Goal: Complete application form

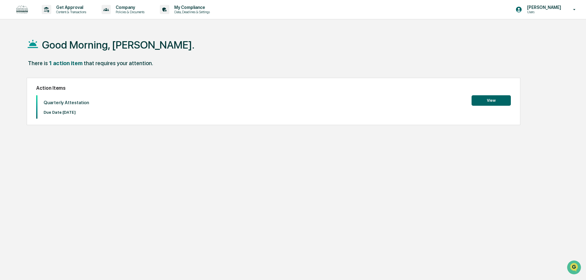
click at [485, 99] on button "View" at bounding box center [491, 100] width 39 height 10
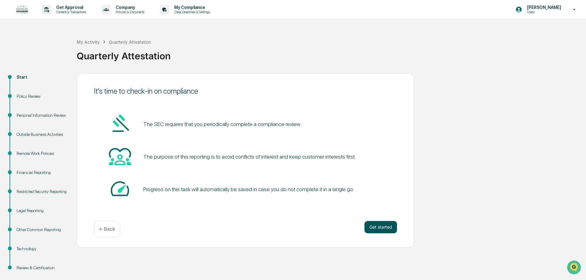
click at [373, 229] on button "Get started" at bounding box center [381, 227] width 33 height 12
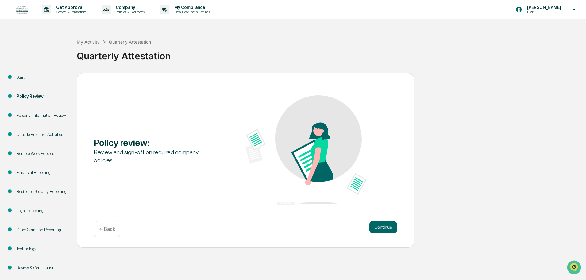
click at [373, 229] on button "Continue" at bounding box center [383, 227] width 28 height 12
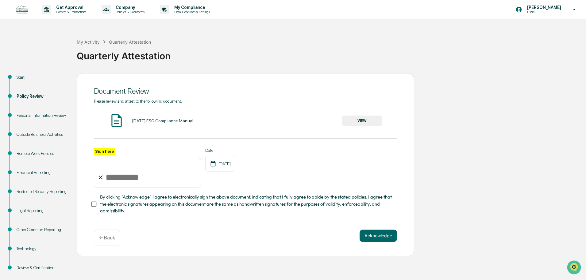
click at [357, 124] on button "VIEW" at bounding box center [362, 120] width 40 height 10
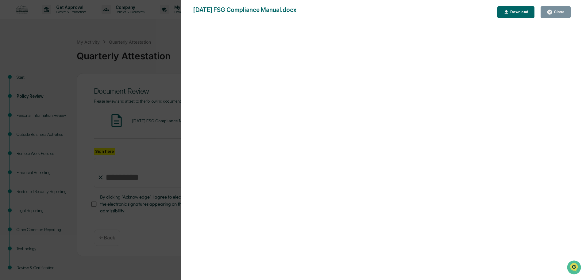
click at [552, 14] on icon "button" at bounding box center [550, 12] width 6 height 6
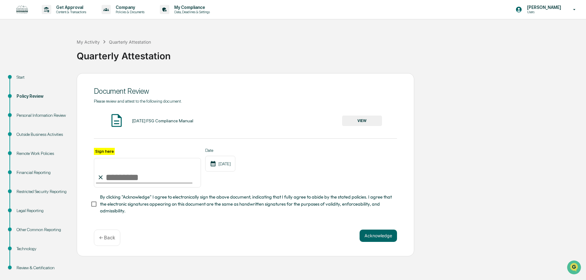
click at [154, 179] on input "Sign here" at bounding box center [147, 172] width 107 height 29
type input "**********"
click at [362, 235] on button "Acknowledge" at bounding box center [378, 235] width 37 height 12
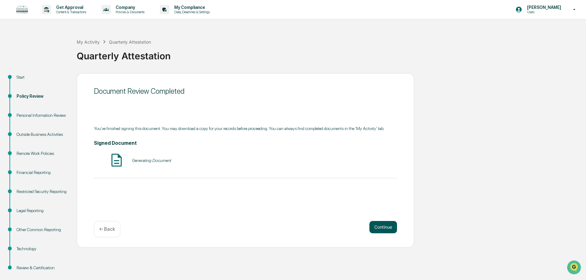
click at [380, 227] on button "Continue" at bounding box center [383, 227] width 28 height 12
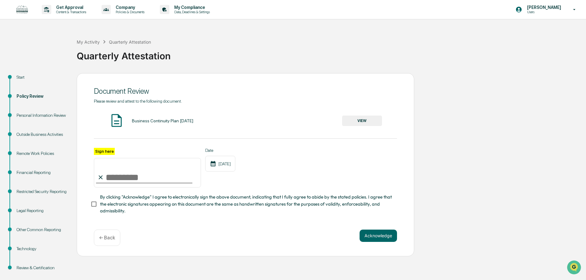
click at [352, 122] on button "VIEW" at bounding box center [362, 120] width 40 height 10
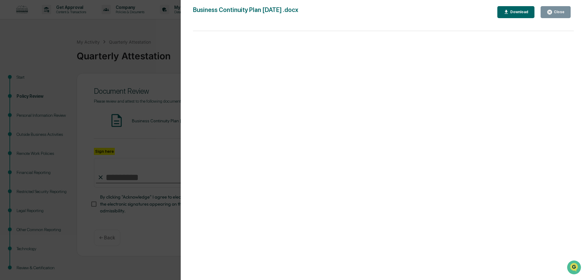
click at [548, 14] on icon "button" at bounding box center [550, 12] width 6 height 6
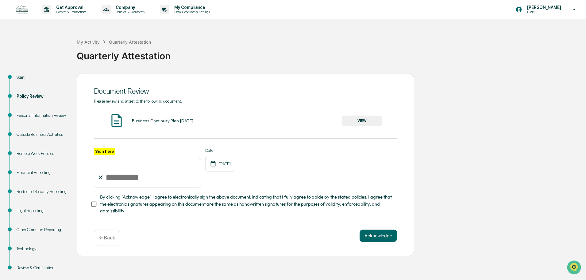
click at [135, 177] on input "Sign here" at bounding box center [147, 172] width 107 height 29
type input "**********"
click at [379, 238] on button "Acknowledge" at bounding box center [378, 235] width 37 height 12
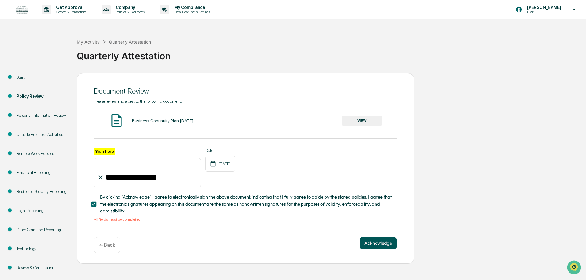
click at [372, 249] on button "Acknowledge" at bounding box center [378, 243] width 37 height 12
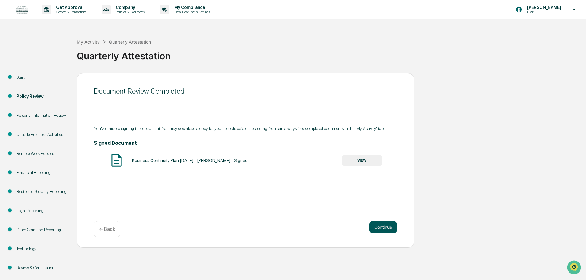
click at [379, 228] on button "Continue" at bounding box center [383, 227] width 28 height 12
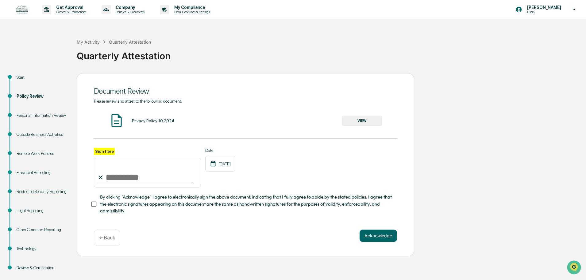
click at [358, 118] on button "VIEW" at bounding box center [362, 120] width 40 height 10
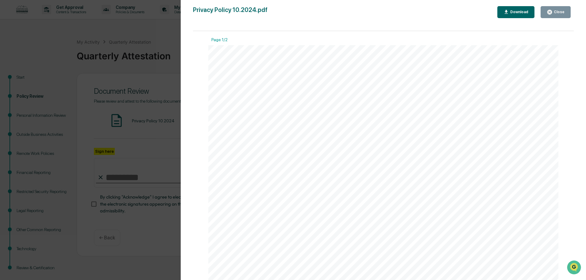
drag, startPoint x: 551, startPoint y: 15, endPoint x: 547, endPoint y: 21, distance: 7.5
click at [551, 15] on button "Close" at bounding box center [556, 12] width 30 height 12
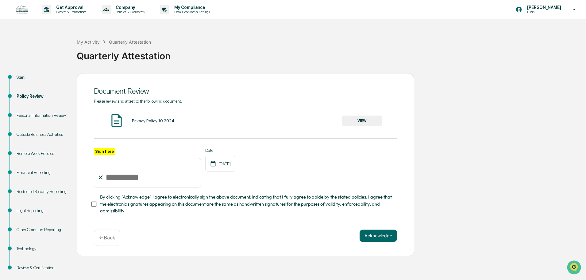
drag, startPoint x: 145, startPoint y: 179, endPoint x: 153, endPoint y: 178, distance: 8.3
click at [145, 179] on input "Sign here" at bounding box center [147, 172] width 107 height 29
type input "**********"
click at [389, 240] on button "Acknowledge" at bounding box center [378, 235] width 37 height 12
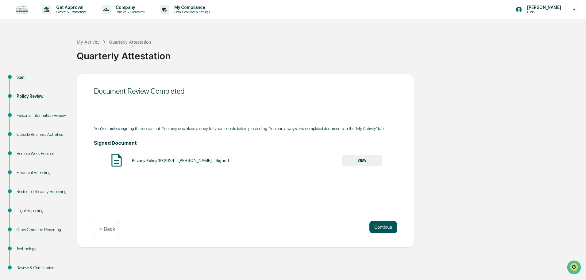
click at [373, 223] on button "Continue" at bounding box center [383, 227] width 28 height 12
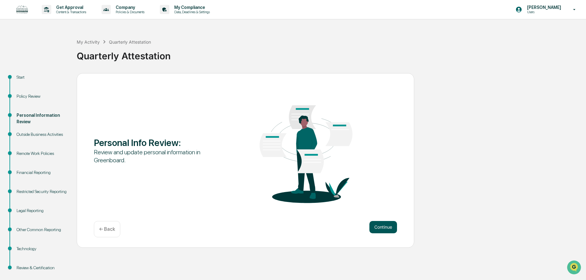
click at [387, 229] on button "Continue" at bounding box center [383, 227] width 28 height 12
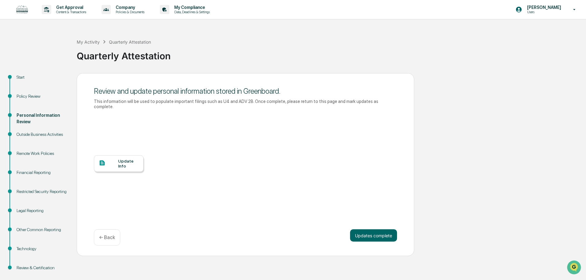
click at [117, 160] on div at bounding box center [108, 163] width 19 height 8
click at [50, 134] on div "Outside Business Activities" at bounding box center [42, 134] width 50 height 6
click at [365, 229] on button "Updates complete" at bounding box center [373, 235] width 47 height 12
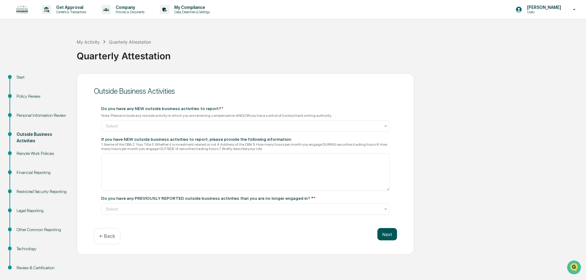
click at [387, 230] on button "Next" at bounding box center [387, 234] width 20 height 12
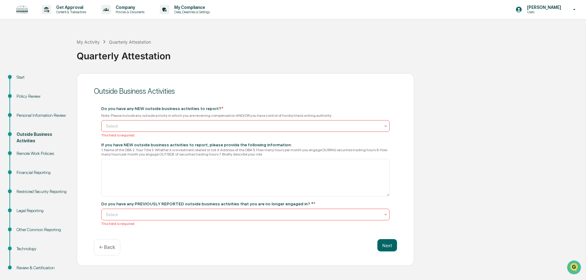
click at [244, 127] on div at bounding box center [243, 126] width 274 height 6
click at [234, 151] on div "No" at bounding box center [246, 153] width 288 height 12
click at [193, 215] on div at bounding box center [243, 214] width 274 height 6
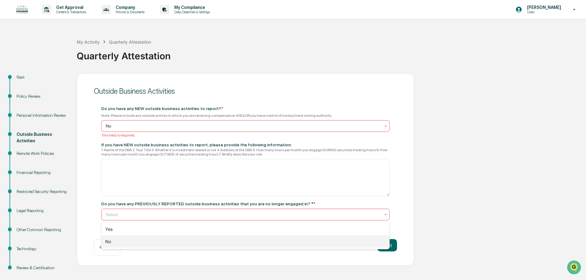
click at [169, 239] on div "No" at bounding box center [246, 241] width 288 height 12
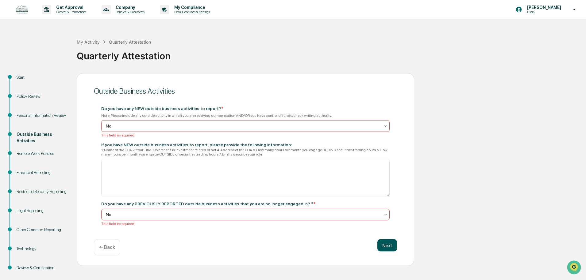
click at [381, 243] on button "Next" at bounding box center [387, 245] width 20 height 12
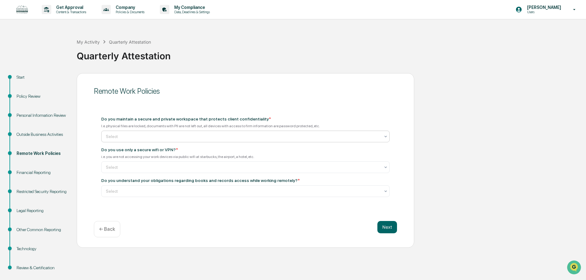
click at [133, 140] on div "Select" at bounding box center [243, 136] width 280 height 9
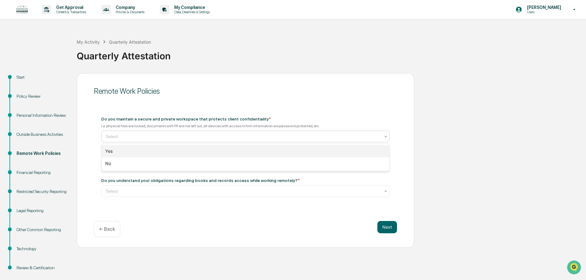
click at [129, 150] on div "Yes" at bounding box center [246, 151] width 288 height 12
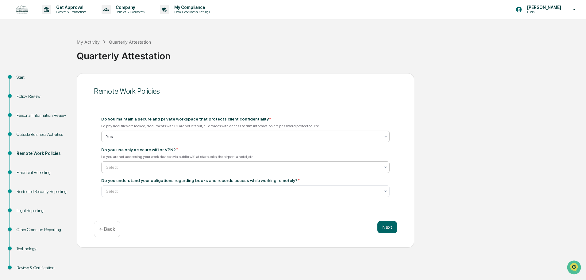
click at [126, 167] on div at bounding box center [243, 167] width 274 height 6
click at [118, 178] on div "Yes" at bounding box center [246, 182] width 288 height 12
click at [120, 190] on div at bounding box center [243, 191] width 274 height 6
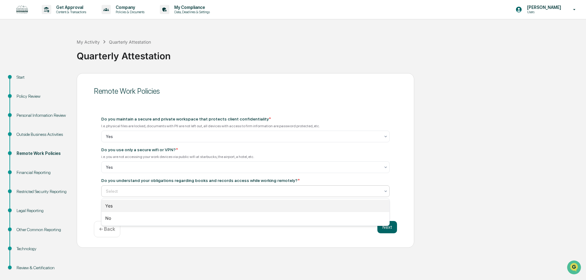
click at [114, 203] on div "Yes" at bounding box center [246, 205] width 288 height 12
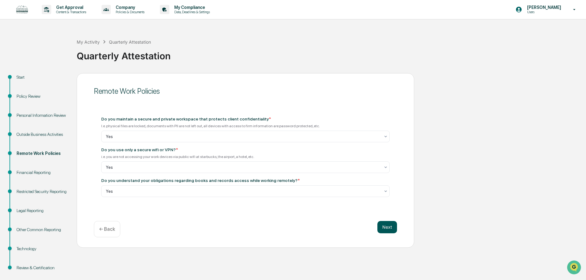
click at [386, 223] on button "Next" at bounding box center [387, 227] width 20 height 12
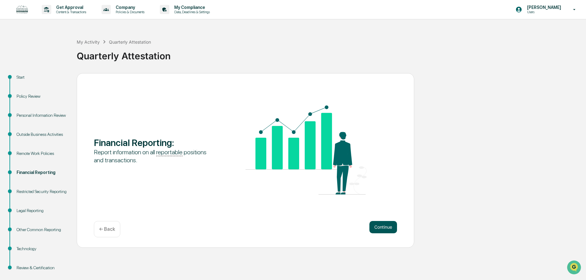
click at [380, 229] on button "Continue" at bounding box center [383, 227] width 28 height 12
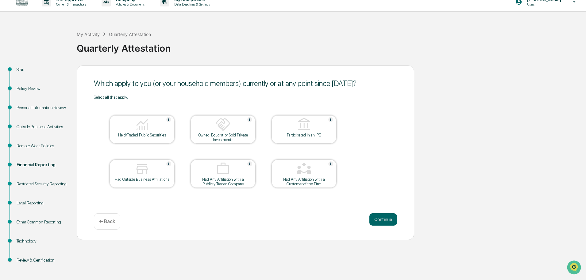
scroll to position [10, 0]
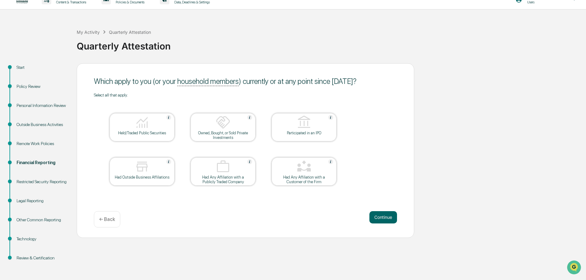
click at [145, 139] on div "Held/Traded Public Securities" at bounding box center [142, 127] width 65 height 28
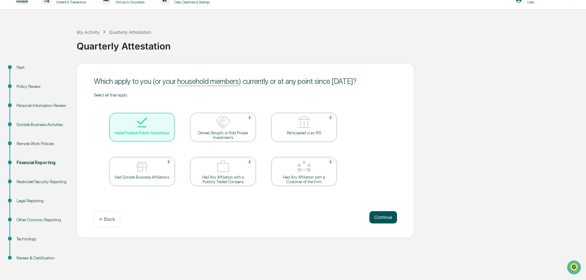
click at [381, 221] on button "Continue" at bounding box center [383, 217] width 28 height 12
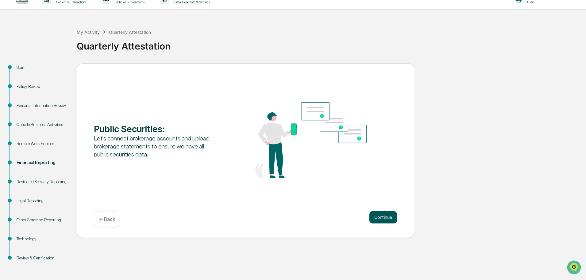
click at [388, 219] on button "Continue" at bounding box center [383, 217] width 28 height 12
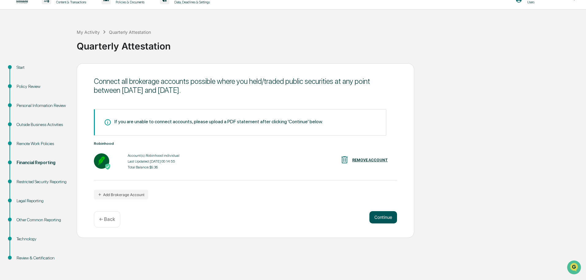
click at [388, 219] on button "Continue" at bounding box center [383, 217] width 28 height 12
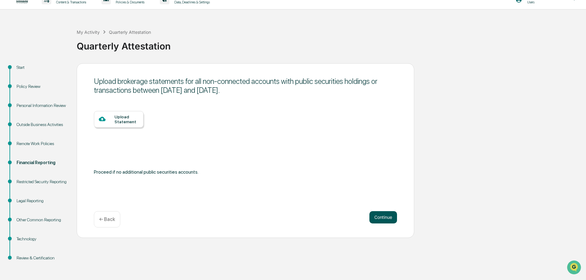
click at [388, 219] on button "Continue" at bounding box center [383, 217] width 28 height 12
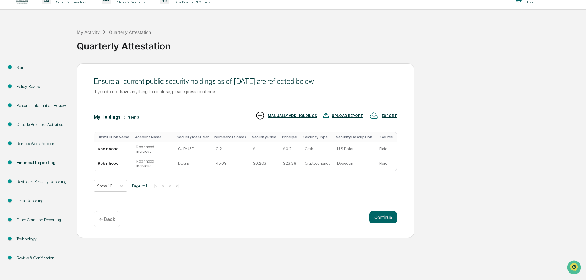
click at [388, 219] on button "Continue" at bounding box center [383, 217] width 28 height 12
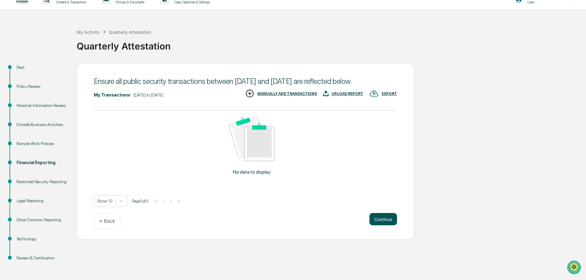
click at [374, 225] on button "Continue" at bounding box center [383, 219] width 28 height 12
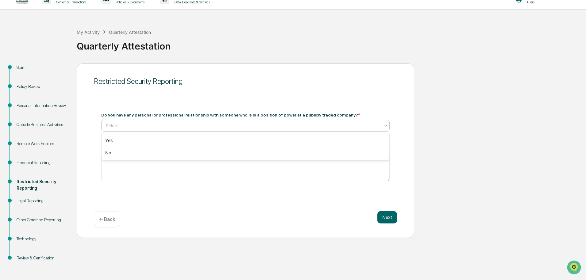
click at [208, 128] on div at bounding box center [243, 125] width 274 height 6
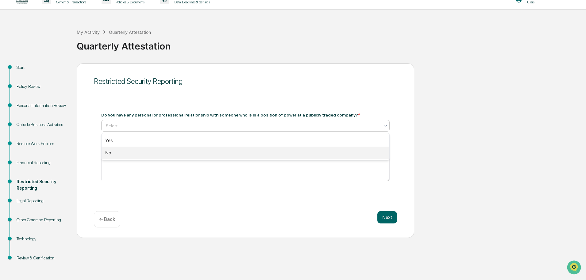
click at [193, 151] on div "No" at bounding box center [246, 152] width 288 height 12
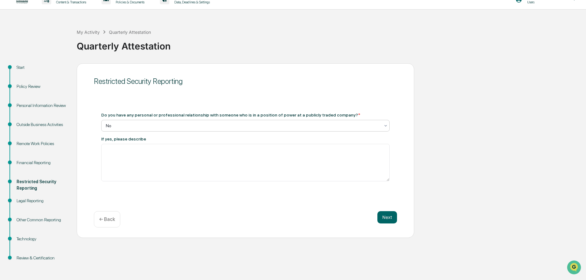
click at [397, 222] on div "Next" at bounding box center [387, 217] width 20 height 12
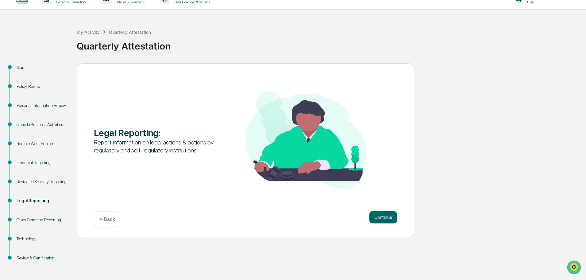
click at [391, 220] on button "Continue" at bounding box center [383, 217] width 28 height 12
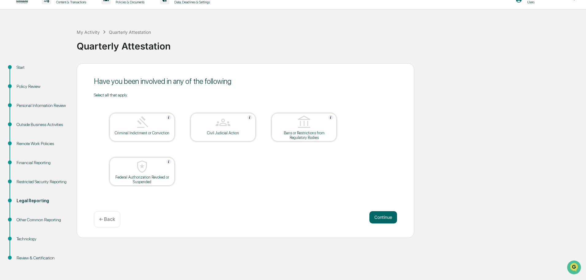
click at [101, 224] on div "← Back" at bounding box center [107, 219] width 26 height 16
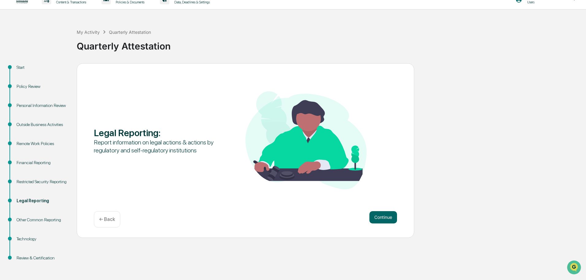
click at [101, 224] on div "← Back" at bounding box center [107, 219] width 26 height 16
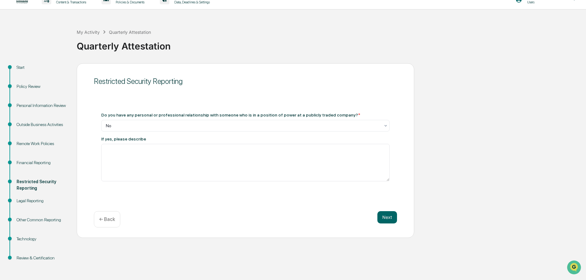
click at [382, 223] on div "Next ← Back" at bounding box center [245, 219] width 303 height 16
click at [384, 220] on button "Next" at bounding box center [387, 217] width 20 height 12
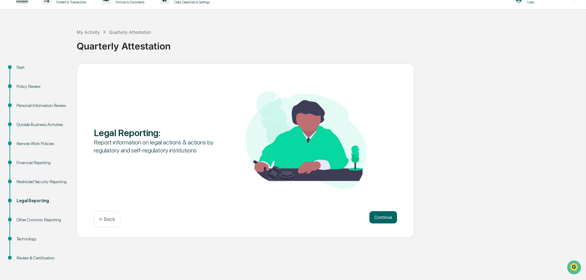
click at [384, 220] on button "Continue" at bounding box center [383, 217] width 28 height 12
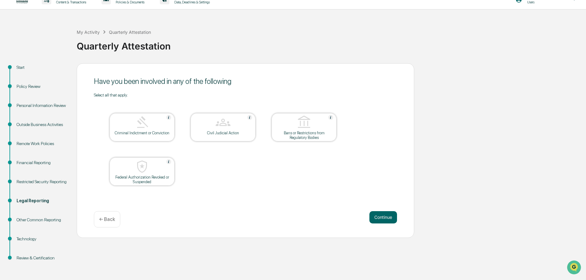
click at [384, 220] on button "Continue" at bounding box center [383, 217] width 28 height 12
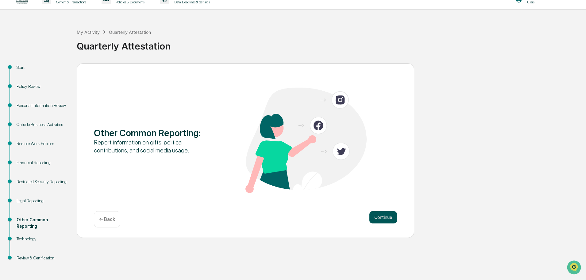
click at [378, 218] on button "Continue" at bounding box center [383, 217] width 28 height 12
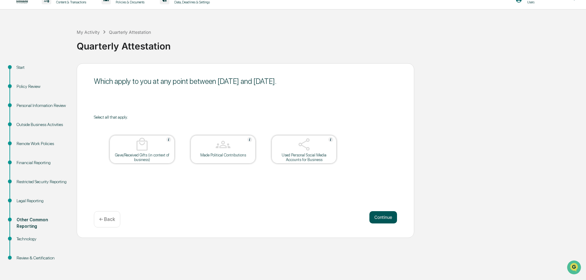
click at [386, 215] on button "Continue" at bounding box center [383, 217] width 28 height 12
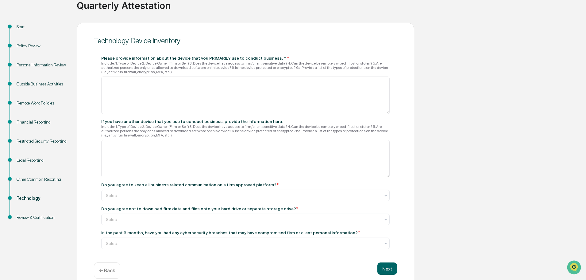
scroll to position [60, 0]
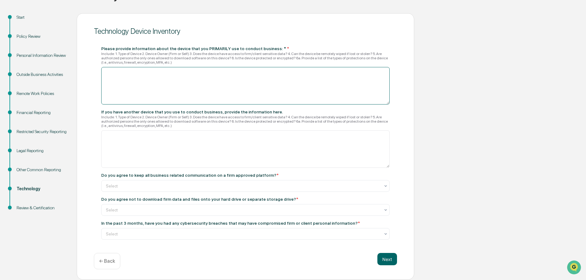
click at [154, 75] on textarea at bounding box center [245, 85] width 288 height 37
click at [108, 82] on textarea "**********" at bounding box center [245, 85] width 288 height 37
click at [150, 75] on textarea "**********" at bounding box center [245, 85] width 288 height 37
click at [110, 88] on textarea "**********" at bounding box center [245, 85] width 288 height 37
click at [122, 88] on textarea "**********" at bounding box center [245, 85] width 288 height 37
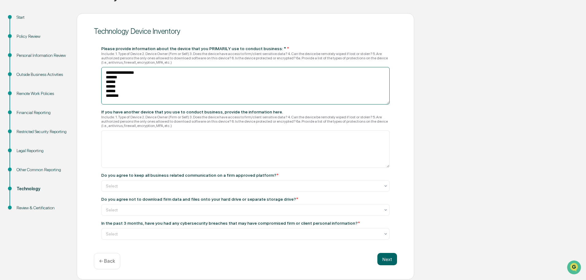
scroll to position [1, 0]
type textarea "**********"
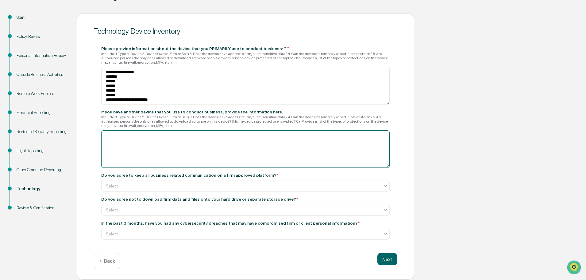
click at [120, 137] on textarea at bounding box center [245, 148] width 288 height 37
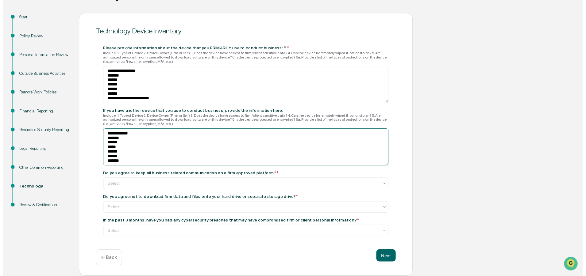
scroll to position [4, 0]
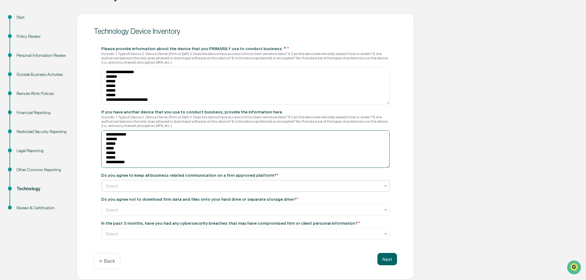
type textarea "**********"
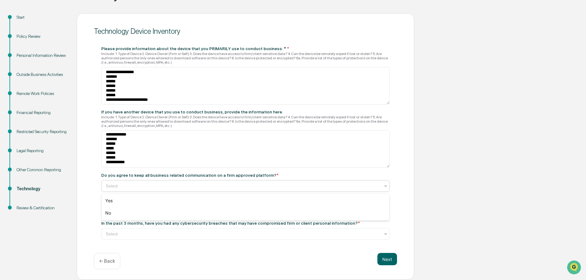
click at [141, 187] on div at bounding box center [243, 186] width 274 height 6
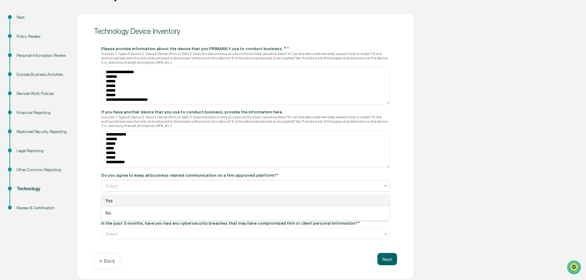
click at [135, 199] on div "Yes" at bounding box center [246, 200] width 288 height 12
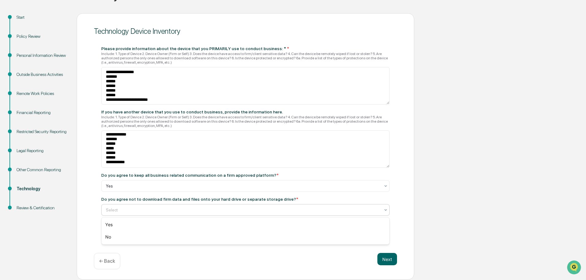
click at [133, 207] on div at bounding box center [243, 210] width 274 height 6
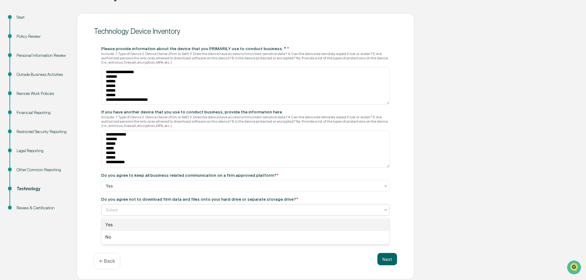
click at [123, 225] on div "Yes" at bounding box center [246, 224] width 288 height 12
click at [127, 231] on div at bounding box center [243, 233] width 274 height 6
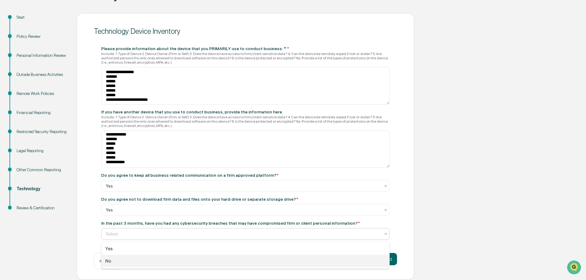
click at [112, 261] on div "No" at bounding box center [246, 260] width 288 height 12
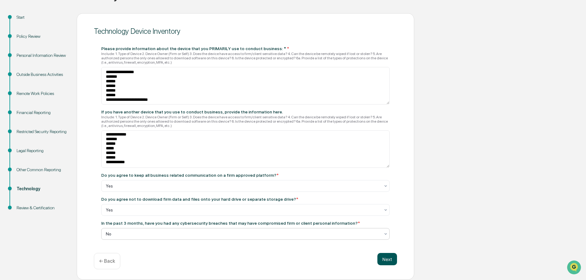
click at [389, 262] on button "Next" at bounding box center [387, 259] width 20 height 12
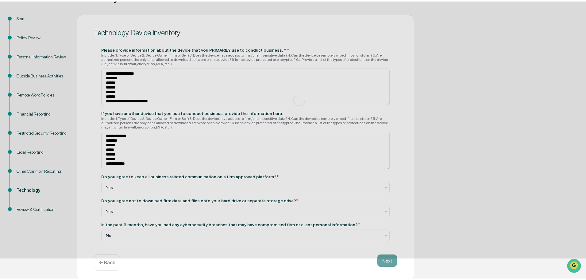
scroll to position [10, 0]
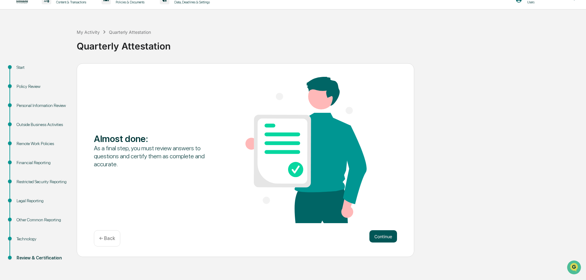
click at [375, 238] on button "Continue" at bounding box center [383, 236] width 28 height 12
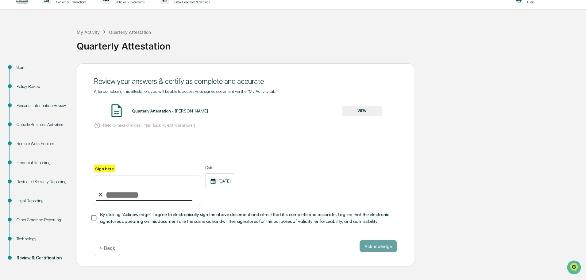
click at [129, 192] on input "Sign here" at bounding box center [147, 189] width 107 height 29
type input "**********"
click at [377, 250] on button "Acknowledge" at bounding box center [378, 246] width 37 height 12
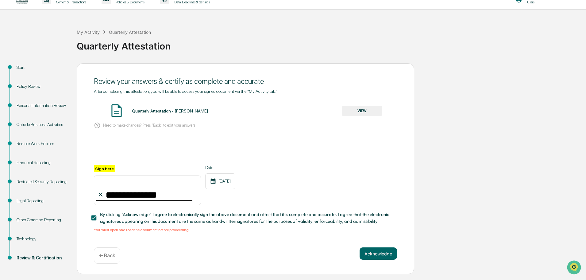
click at [351, 108] on button "VIEW" at bounding box center [362, 111] width 40 height 10
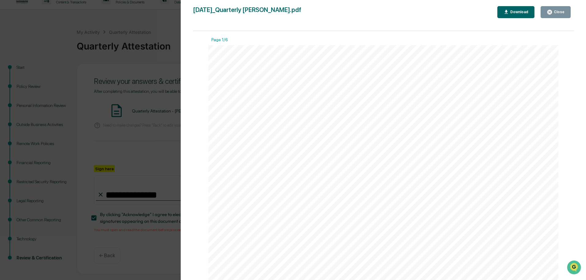
drag, startPoint x: 555, startPoint y: 11, endPoint x: 519, endPoint y: 36, distance: 43.9
click at [555, 11] on div "Close" at bounding box center [559, 12] width 12 height 4
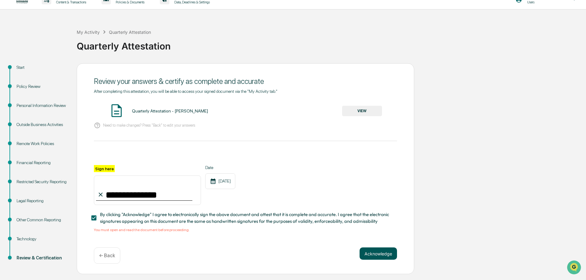
click at [387, 257] on button "Acknowledge" at bounding box center [378, 253] width 37 height 12
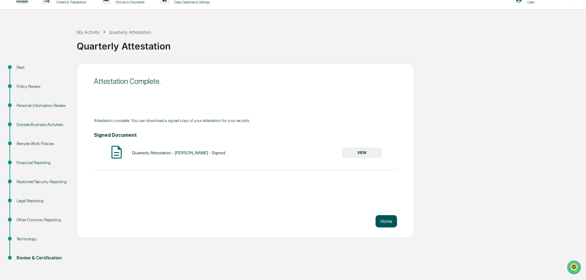
click at [387, 223] on button "Home" at bounding box center [386, 221] width 21 height 12
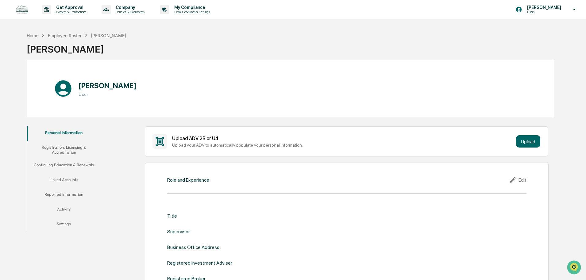
click at [78, 130] on button "Personal Information" at bounding box center [64, 133] width 74 height 15
click at [55, 130] on button "Personal Information" at bounding box center [64, 133] width 74 height 15
click at [71, 37] on div "Employee Roster" at bounding box center [65, 35] width 34 height 5
